Goal: Task Accomplishment & Management: Manage account settings

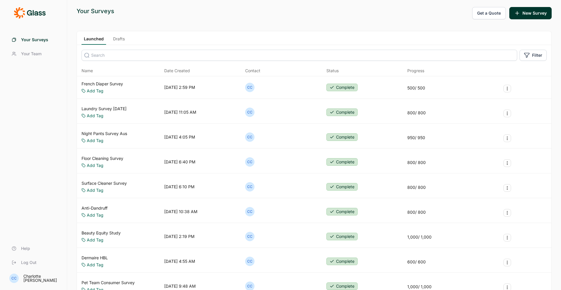
click at [112, 162] on div "Add Tag" at bounding box center [103, 165] width 42 height 6
click at [505, 160] on button "Survey Actions" at bounding box center [508, 163] width 8 height 8
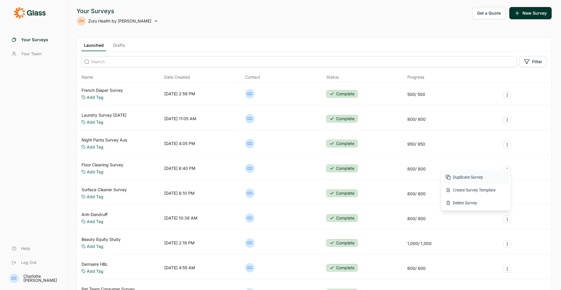
click at [465, 177] on button "Duplicate Survey" at bounding box center [476, 177] width 66 height 13
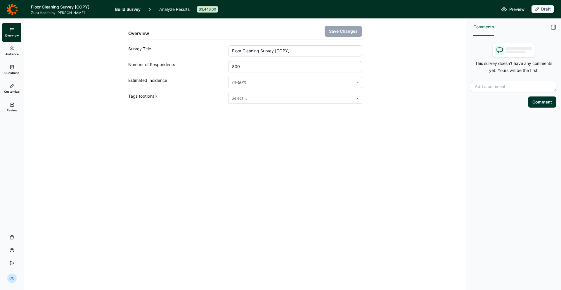
click at [17, 56] on link "Audience" at bounding box center [11, 51] width 19 height 19
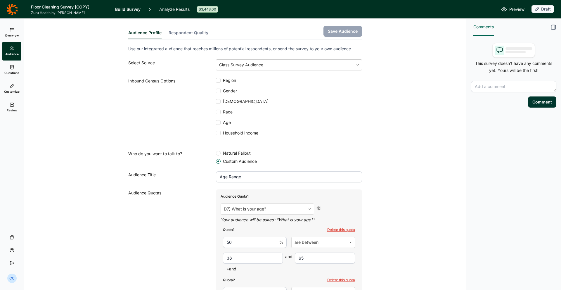
click at [14, 31] on icon at bounding box center [12, 29] width 5 height 5
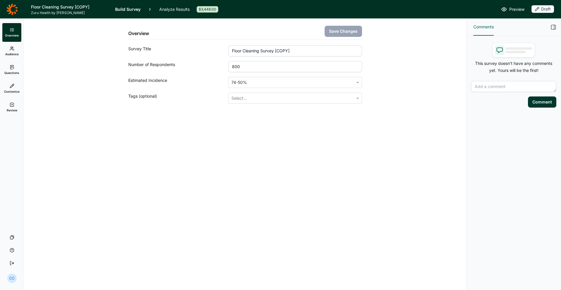
click at [230, 67] on input "800" at bounding box center [295, 66] width 134 height 11
type input "500"
click at [222, 113] on div "Overview Save Changes Survey Title Floor Cleaning Survey [COPY] Number of Respo…" at bounding box center [245, 75] width 428 height 113
drag, startPoint x: 284, startPoint y: 51, endPoint x: 279, endPoint y: 51, distance: 5.6
click at [279, 51] on input "Floor Cleaning Survey [COPY]" at bounding box center [295, 50] width 134 height 11
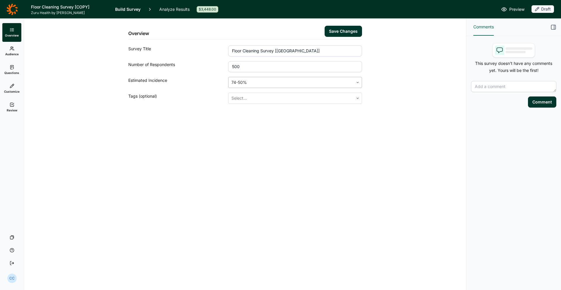
type input "Floor Cleaning Survey [[GEOGRAPHIC_DATA]]"
click at [290, 79] on div at bounding box center [290, 82] width 119 height 8
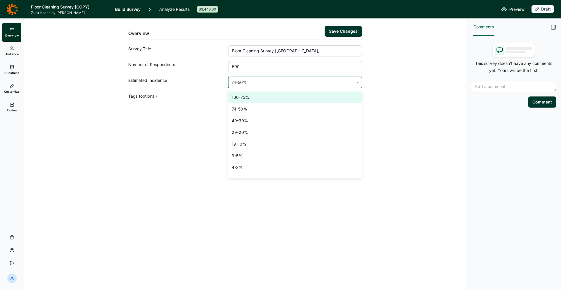
click at [365, 100] on div "Overview Save Changes Survey Title Floor Cleaning Survey [[GEOGRAPHIC_DATA]] Nu…" at bounding box center [245, 75] width 428 height 113
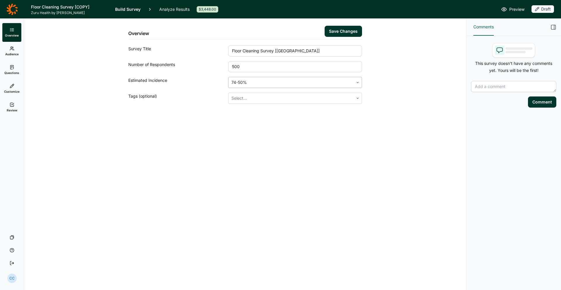
click at [337, 87] on div "74-50%" at bounding box center [291, 82] width 125 height 11
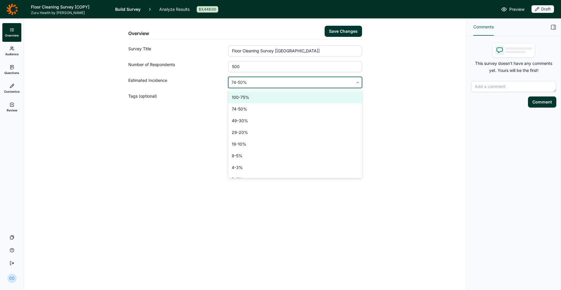
click at [331, 94] on div "100-75%" at bounding box center [295, 97] width 134 height 12
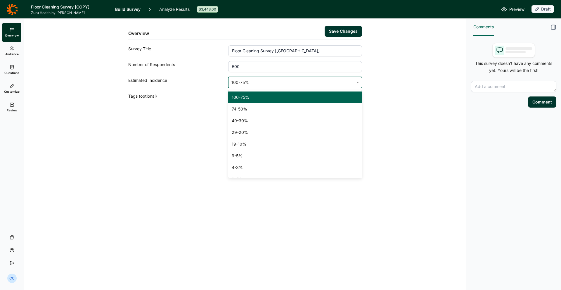
click at [318, 79] on div at bounding box center [290, 82] width 119 height 8
click at [308, 110] on div "74-50%" at bounding box center [295, 109] width 134 height 12
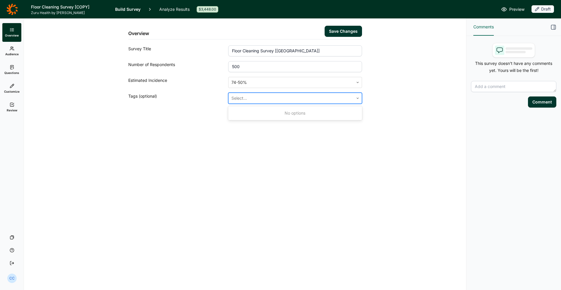
drag, startPoint x: 300, startPoint y: 103, endPoint x: 297, endPoint y: 97, distance: 7.2
click at [300, 103] on div "Select..." at bounding box center [291, 98] width 125 height 11
click at [296, 96] on div at bounding box center [290, 98] width 119 height 8
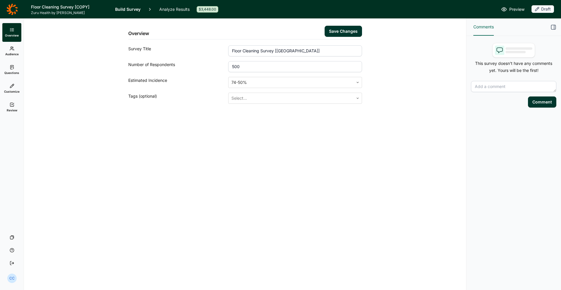
drag, startPoint x: 401, startPoint y: 91, endPoint x: 362, endPoint y: 34, distance: 70.0
click at [401, 90] on div "Overview Save Changes Survey Title Floor Cleaning Survey [[GEOGRAPHIC_DATA]] Nu…" at bounding box center [245, 75] width 428 height 113
drag, startPoint x: 353, startPoint y: 27, endPoint x: 347, endPoint y: 31, distance: 7.3
click at [353, 27] on button "Save Changes" at bounding box center [343, 31] width 37 height 11
click at [11, 54] on span "Audience" at bounding box center [11, 54] width 13 height 4
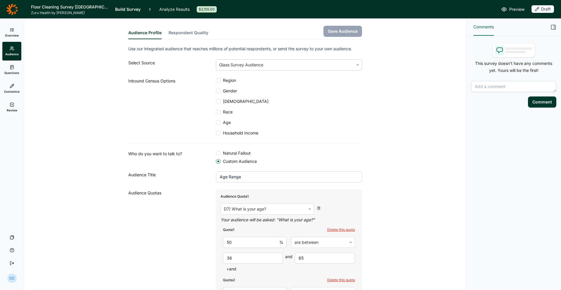
click at [12, 32] on link "Overview" at bounding box center [11, 32] width 19 height 19
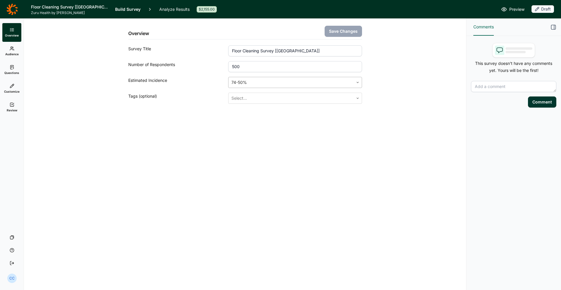
click at [288, 84] on div at bounding box center [290, 82] width 119 height 8
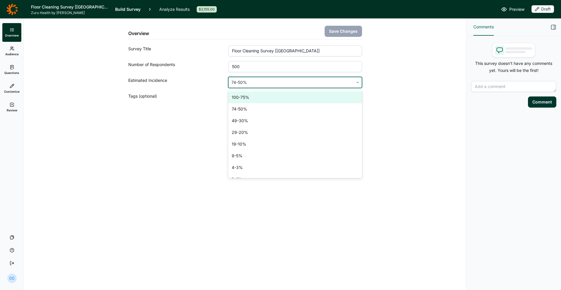
click at [274, 100] on div "100-75%" at bounding box center [295, 97] width 134 height 12
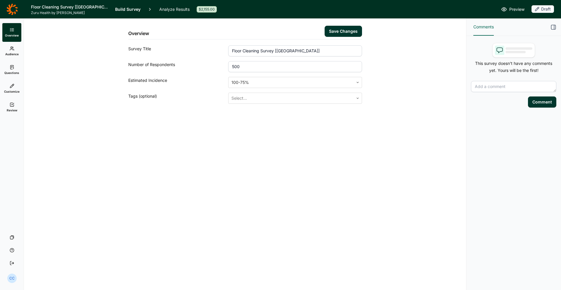
click at [339, 36] on button "Save Changes" at bounding box center [343, 31] width 37 height 11
click at [15, 50] on link "Audience" at bounding box center [11, 51] width 19 height 19
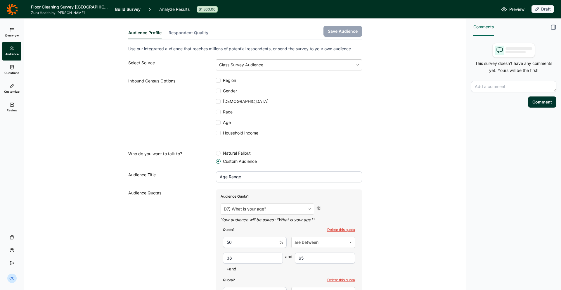
click at [13, 69] on icon at bounding box center [12, 67] width 5 height 5
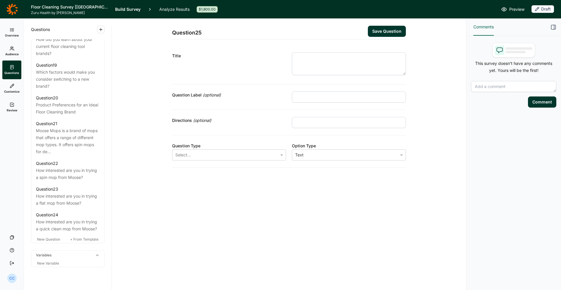
scroll to position [794, 0]
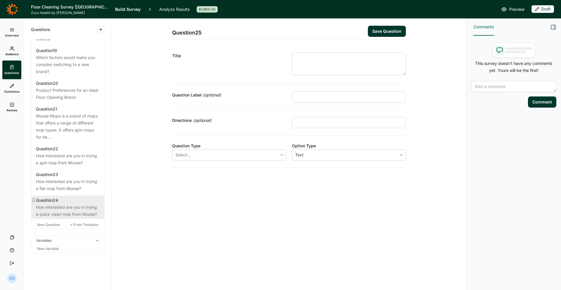
click at [89, 197] on div "Question 24" at bounding box center [68, 200] width 64 height 7
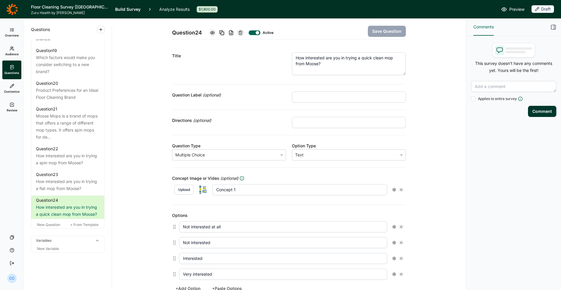
click at [242, 33] on use at bounding box center [241, 33] width 4 height 4
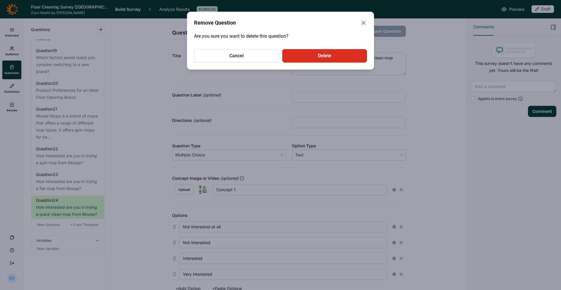
click at [262, 55] on button "Cancel" at bounding box center [236, 55] width 85 height 13
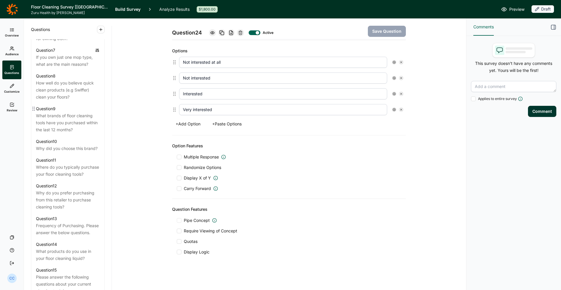
scroll to position [409, 0]
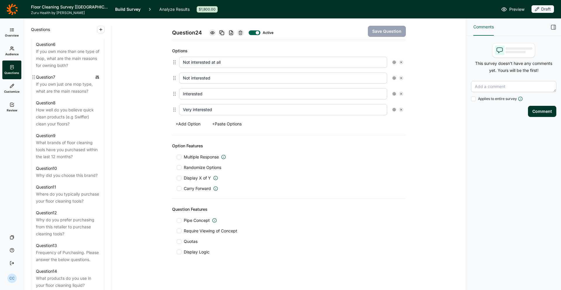
click at [84, 81] on div "Question 7" at bounding box center [68, 77] width 64 height 7
click at [16, 11] on icon at bounding box center [11, 10] width 11 height 12
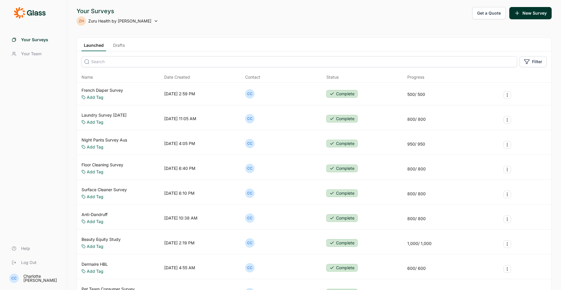
click at [119, 51] on link "Drafts" at bounding box center [119, 46] width 16 height 9
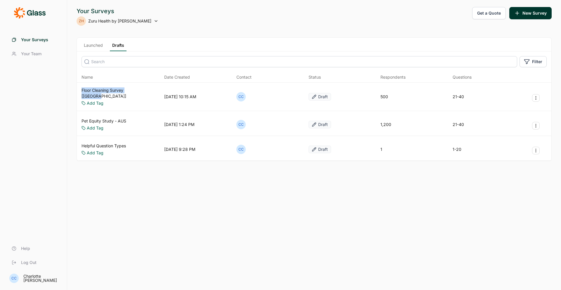
click at [99, 48] on link "Launched" at bounding box center [94, 46] width 24 height 9
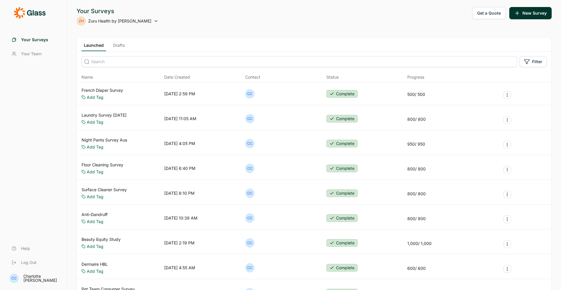
click at [118, 50] on link "Drafts" at bounding box center [119, 46] width 16 height 9
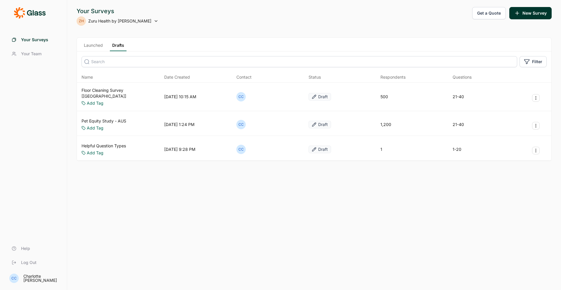
click at [131, 89] on link "Floor Cleaning Survey [[GEOGRAPHIC_DATA]]" at bounding box center [122, 93] width 80 height 12
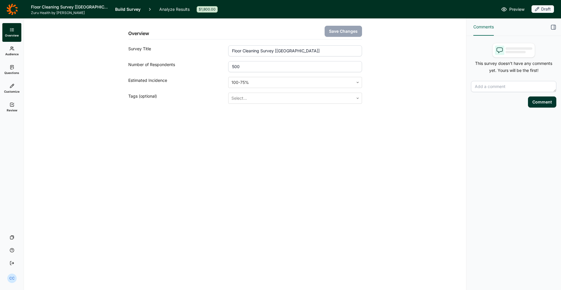
click at [3, 49] on link "Audience" at bounding box center [11, 51] width 19 height 19
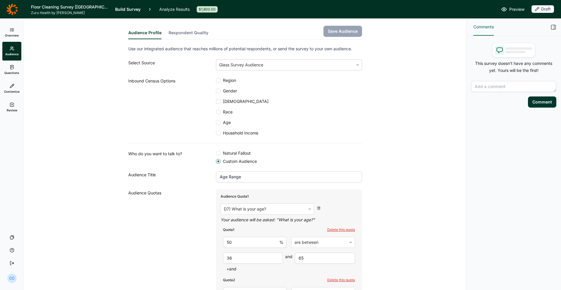
click at [16, 72] on span "Questions" at bounding box center [11, 73] width 15 height 4
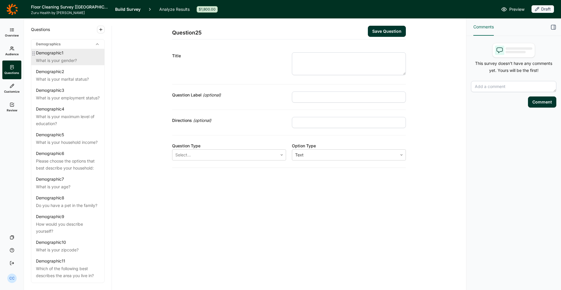
click at [74, 53] on div "Demographic 1" at bounding box center [68, 53] width 64 height 6
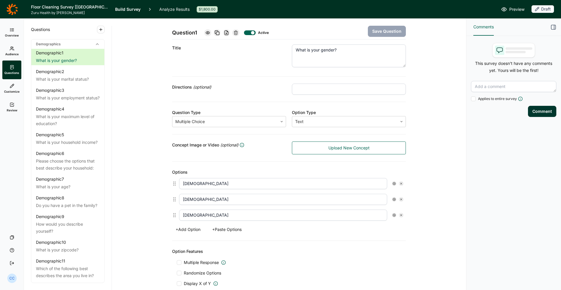
scroll to position [29, 0]
click at [89, 79] on div "What is your marital status?" at bounding box center [68, 79] width 64 height 7
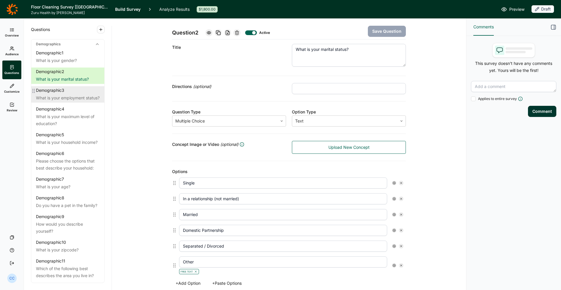
click at [83, 100] on div "What is your employment status?" at bounding box center [68, 97] width 64 height 7
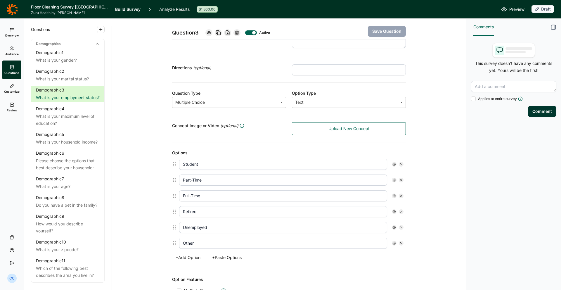
scroll to position [52, 0]
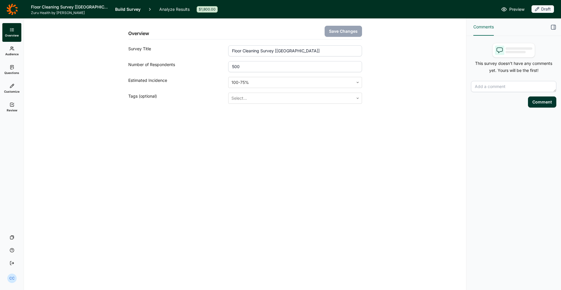
drag, startPoint x: 257, startPoint y: 105, endPoint x: 240, endPoint y: 97, distance: 19.5
click at [257, 104] on div "Overview Save Changes Survey Title Floor Cleaning Survey [Canada] Number of Res…" at bounding box center [245, 75] width 428 height 113
